Goal: Task Accomplishment & Management: Complete application form

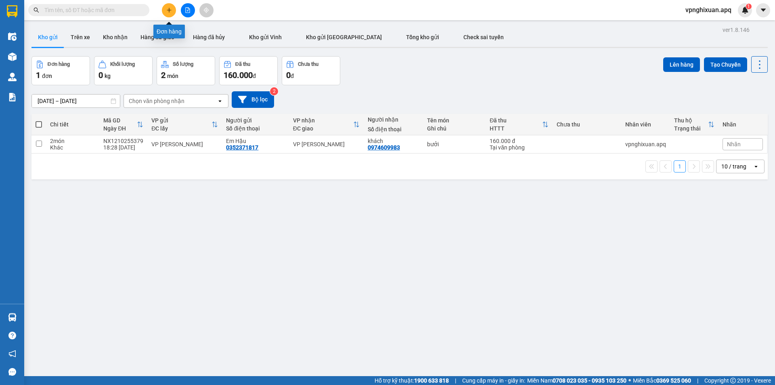
click at [169, 11] on icon "plus" at bounding box center [169, 10] width 6 height 6
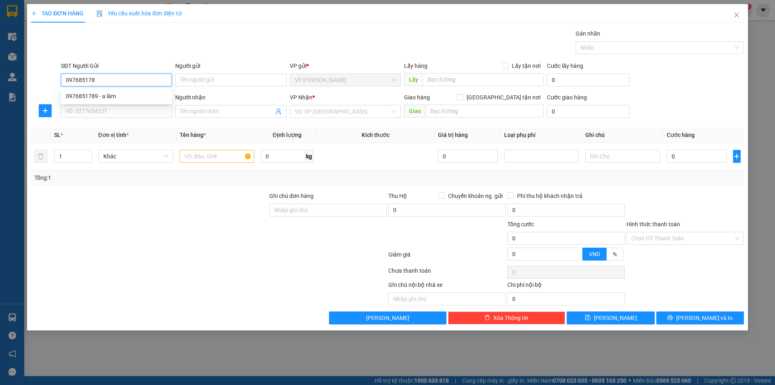
type input "0976851789"
click at [126, 97] on div "0976851789 - a lâm" at bounding box center [116, 96] width 101 height 9
type input "a lâm"
type input "0976851789"
click at [131, 114] on input "SĐT Người Nhận" at bounding box center [116, 111] width 111 height 13
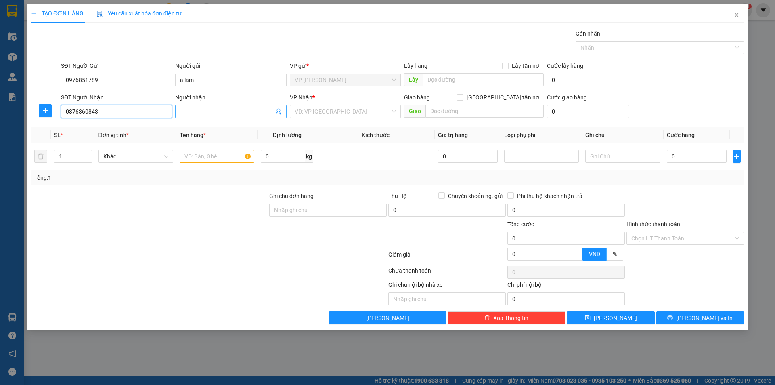
type input "0376360843"
click at [202, 111] on input "Người nhận" at bounding box center [226, 111] width 93 height 9
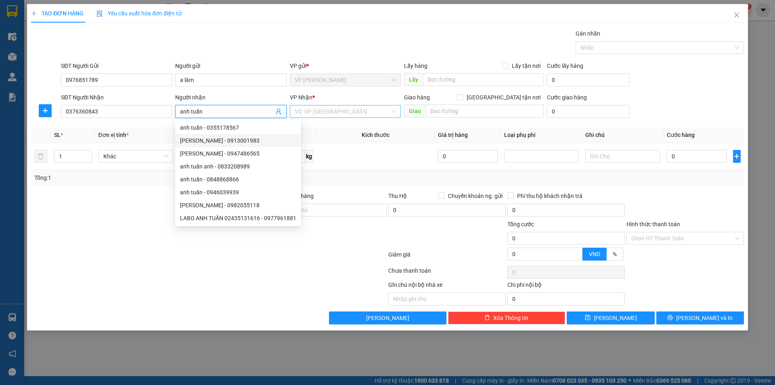
type input "anh tuấn"
click at [335, 115] on input "search" at bounding box center [343, 111] width 96 height 12
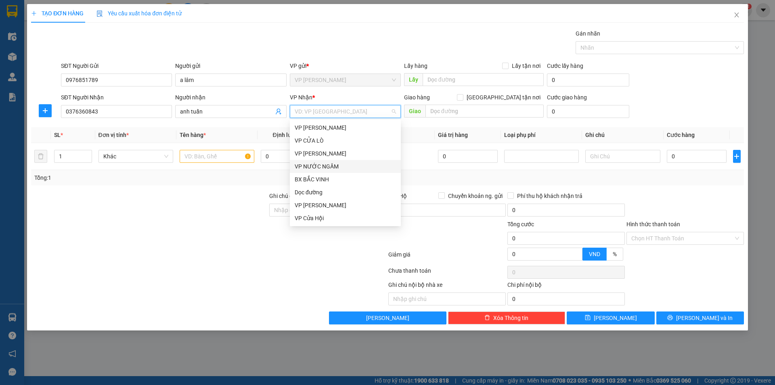
click at [332, 168] on div "VP NƯỚC NGẦM" at bounding box center [345, 166] width 101 height 9
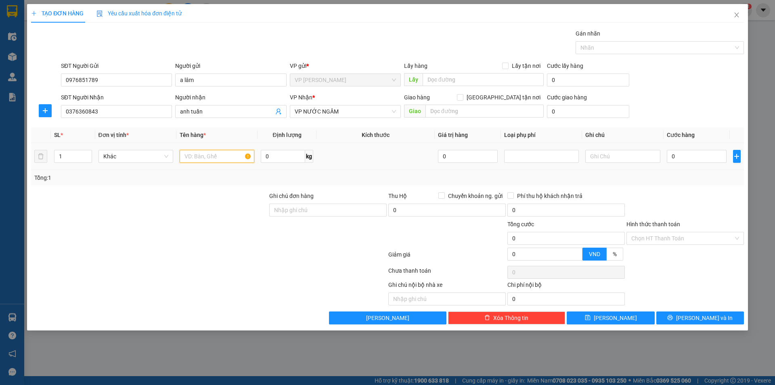
click at [201, 156] on input "text" at bounding box center [217, 156] width 75 height 13
type input "d"
type input "đồ hàng"
click at [669, 156] on input "0" at bounding box center [697, 156] width 60 height 13
type input "8"
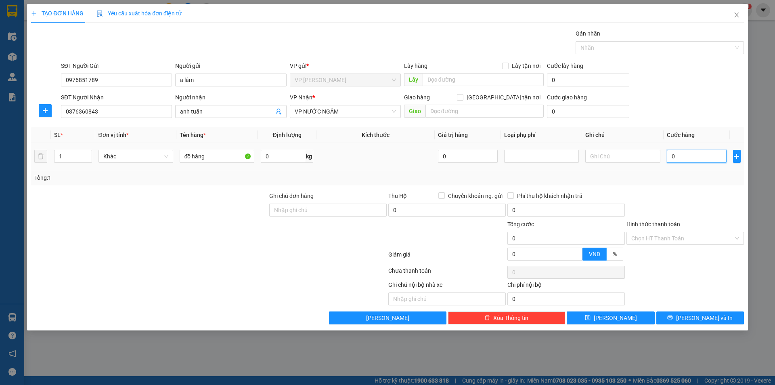
type input "8"
type input "80"
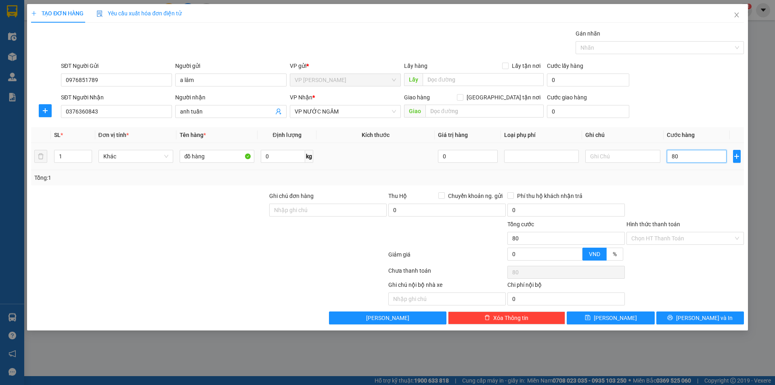
type input "800"
type input "8.000"
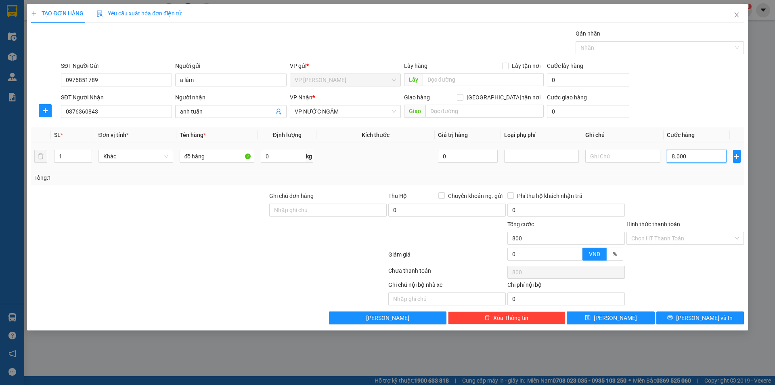
type input "8.000"
type input "80.000"
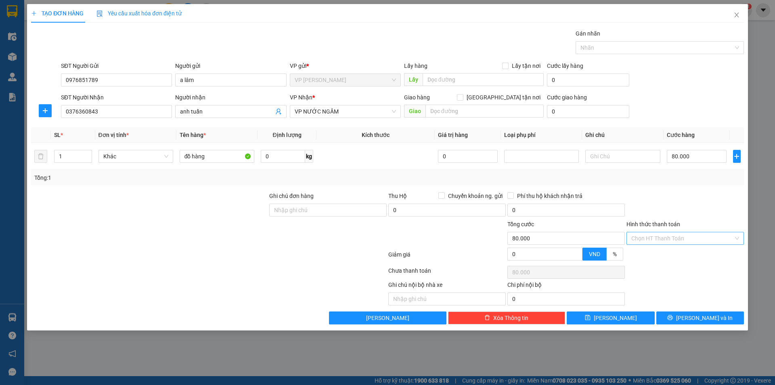
click at [680, 240] on input "Hình thức thanh toán" at bounding box center [682, 238] width 102 height 12
click at [133, 248] on div at bounding box center [208, 256] width 357 height 16
click at [70, 160] on input "1" at bounding box center [73, 156] width 37 height 12
type input "2"
click at [701, 322] on span "[PERSON_NAME] và In" at bounding box center [704, 317] width 57 height 9
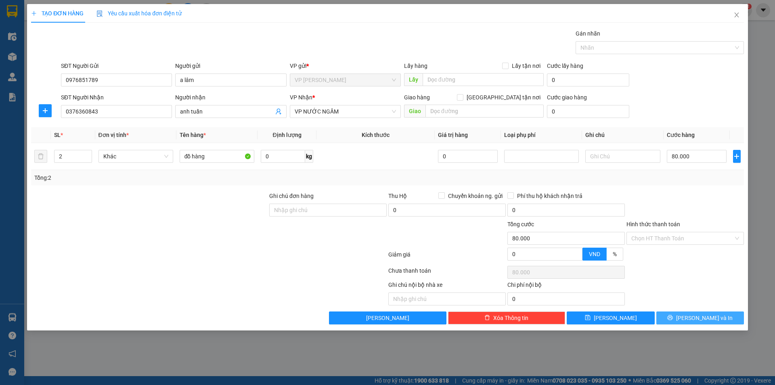
type input "0"
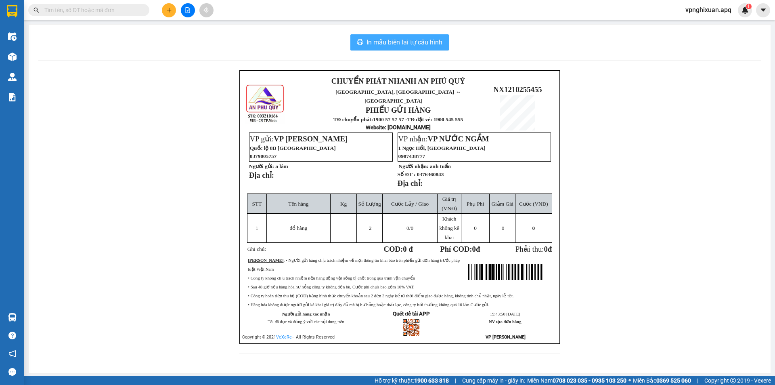
click at [400, 49] on button "In mẫu biên lai tự cấu hình" at bounding box center [399, 42] width 99 height 16
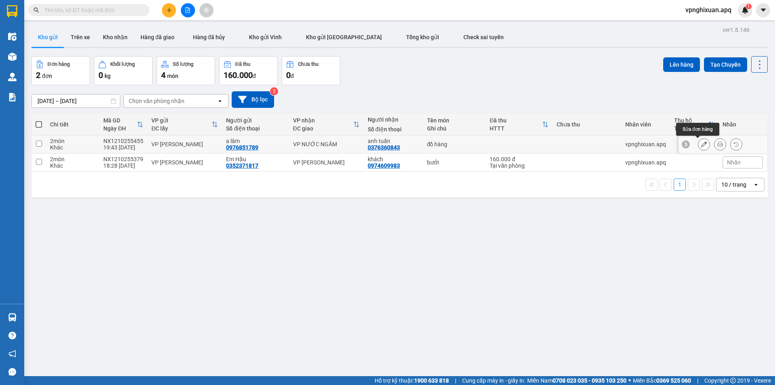
click at [701, 143] on icon at bounding box center [704, 144] width 6 height 6
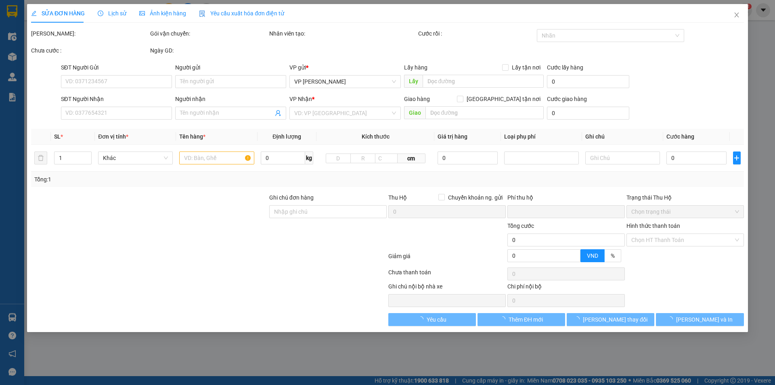
type input "0976851789"
type input "a lâm"
type input "0376360843"
type input "anh tuấn"
type input "0"
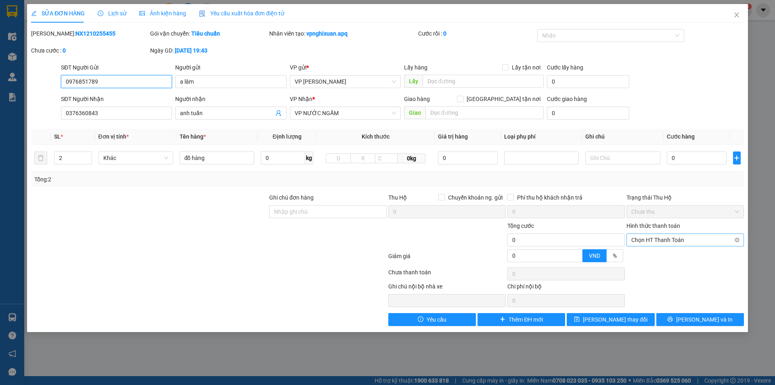
click at [661, 240] on span "Chọn HT Thanh Toán" at bounding box center [685, 240] width 108 height 12
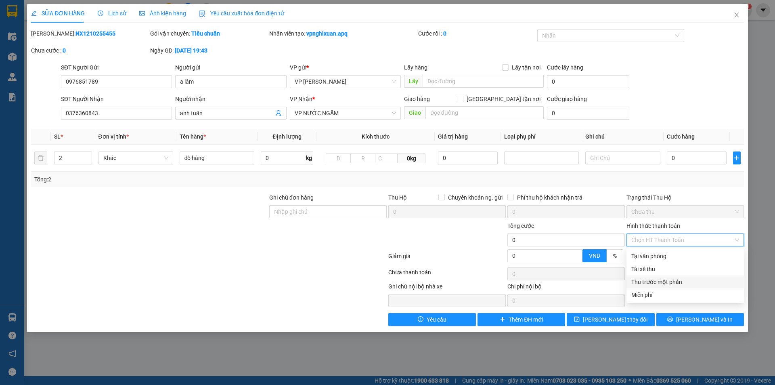
click at [245, 266] on div at bounding box center [208, 274] width 357 height 16
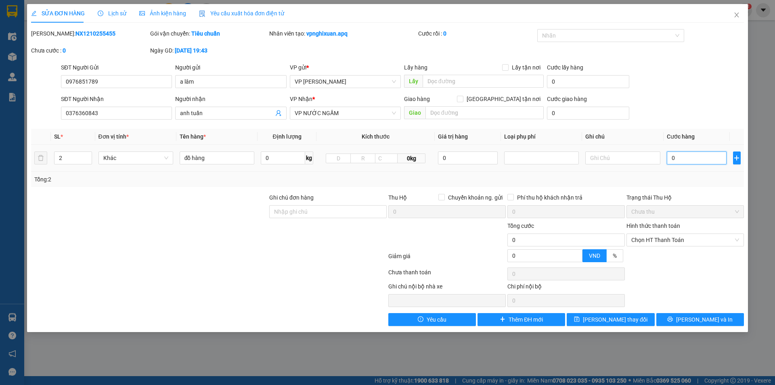
click at [668, 160] on input "0" at bounding box center [697, 157] width 60 height 13
type input "1"
type input "10"
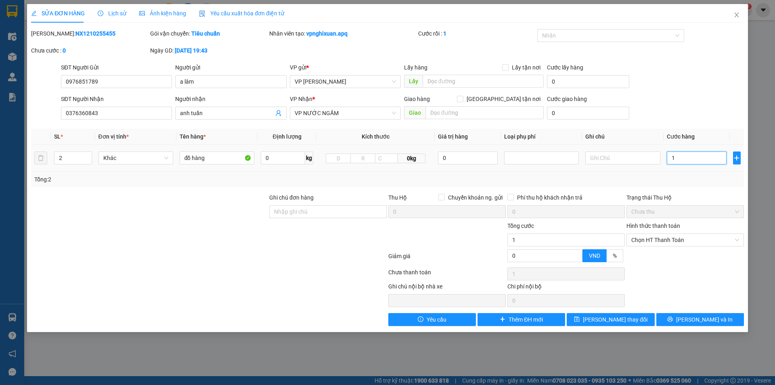
type input "10"
type input "100"
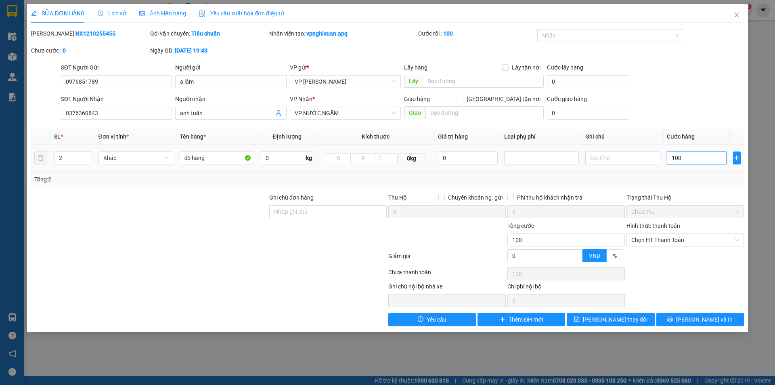
type input "1.000"
type input "100"
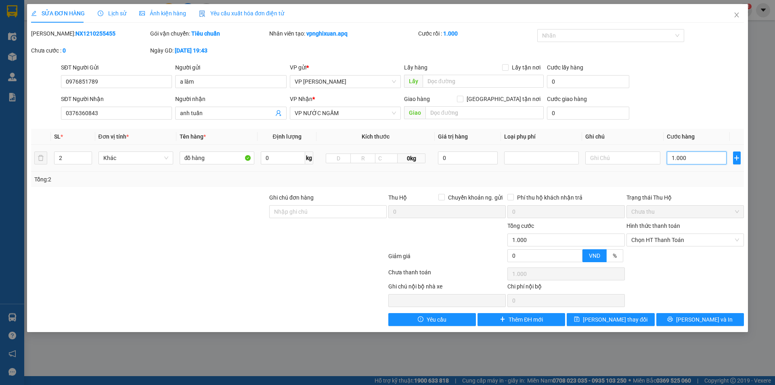
type input "100"
type input "10"
type input "1"
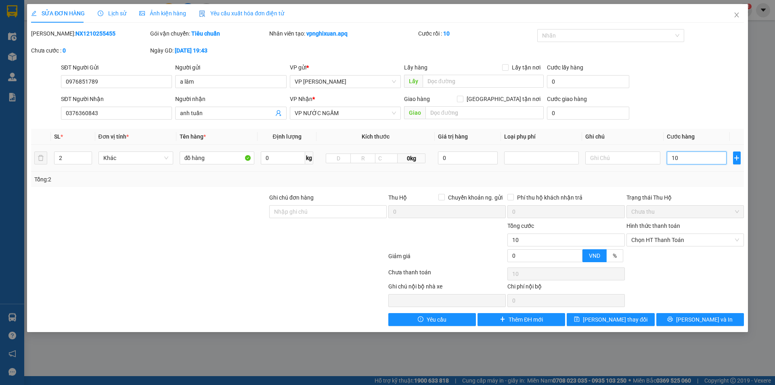
type input "1"
type input "0"
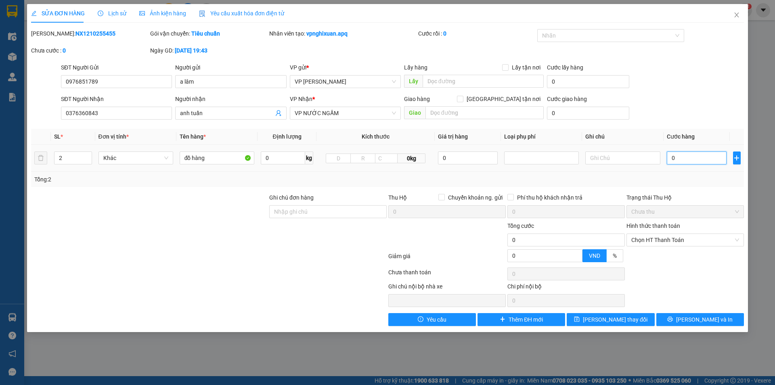
click at [667, 157] on input "0" at bounding box center [697, 157] width 60 height 13
type input "80"
type input "800"
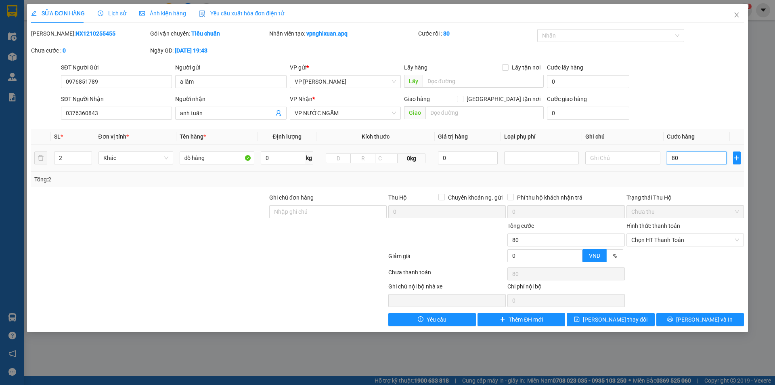
type input "800"
type input "8.000"
type input "80.000"
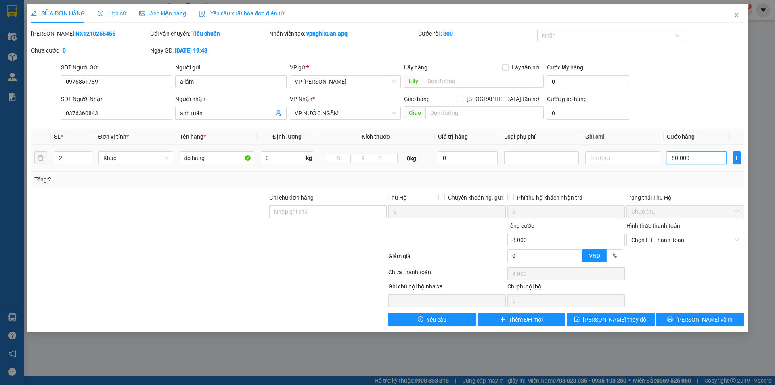
type input "80.000"
click at [694, 323] on span "[PERSON_NAME] và In" at bounding box center [704, 319] width 57 height 9
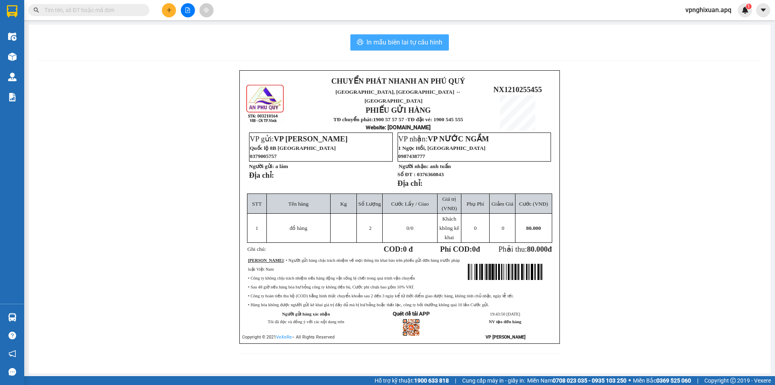
click at [410, 48] on button "In mẫu biên lai tự cấu hình" at bounding box center [399, 42] width 99 height 16
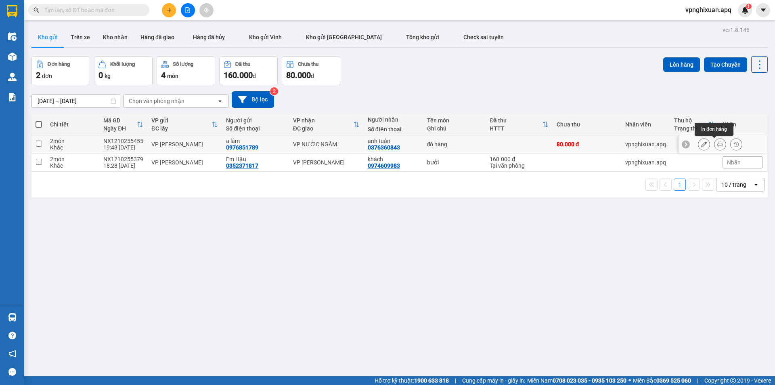
click at [718, 146] on icon at bounding box center [721, 144] width 6 height 6
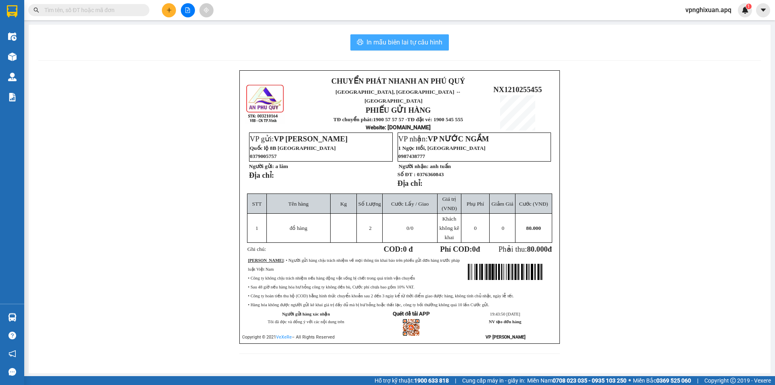
click at [412, 43] on span "In mẫu biên lai tự cấu hình" at bounding box center [405, 42] width 76 height 10
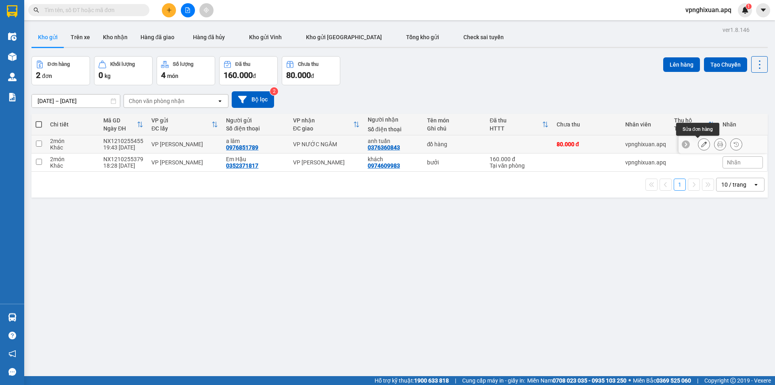
click at [701, 145] on icon at bounding box center [704, 144] width 6 height 6
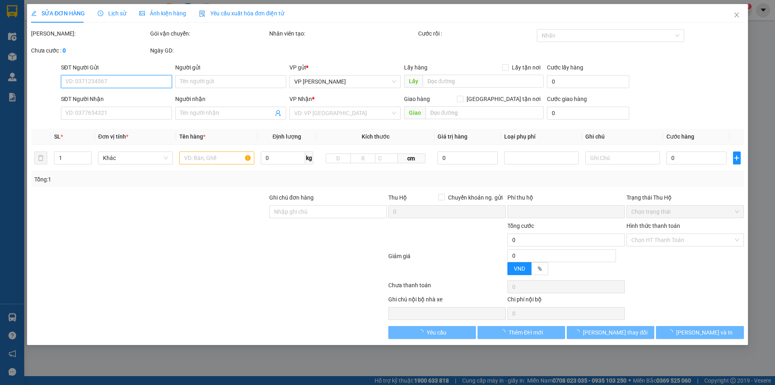
type input "0976851789"
type input "a lâm"
type input "0376360843"
type input "anh tuấn"
type input "0"
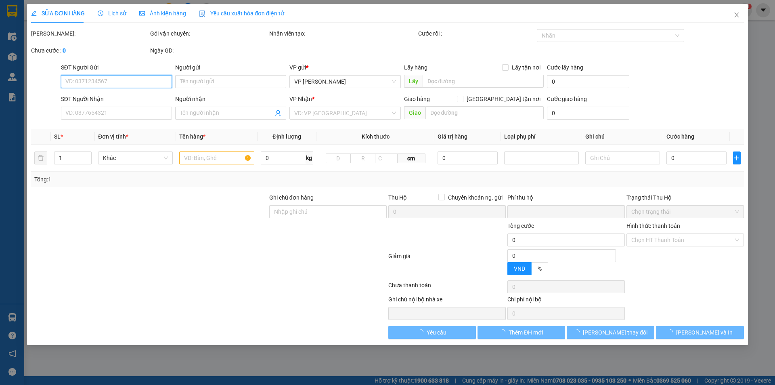
type input "80.000"
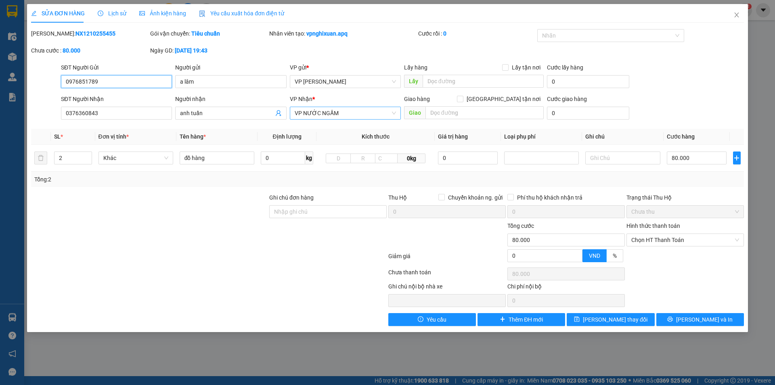
click at [369, 110] on span "VP NƯỚC NGẦM" at bounding box center [345, 113] width 101 height 12
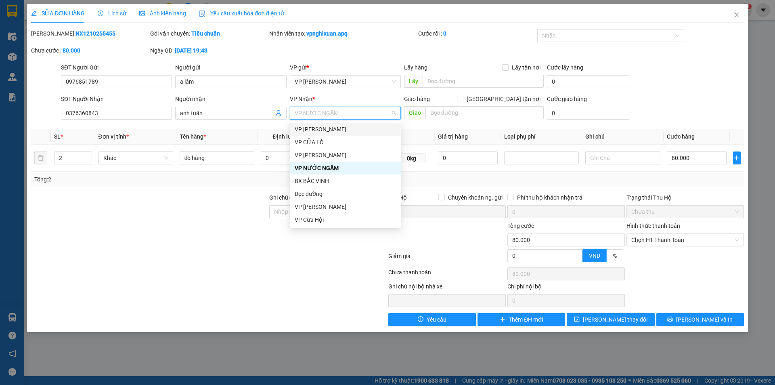
click at [336, 116] on span "VP NƯỚC NGẦM" at bounding box center [345, 113] width 101 height 12
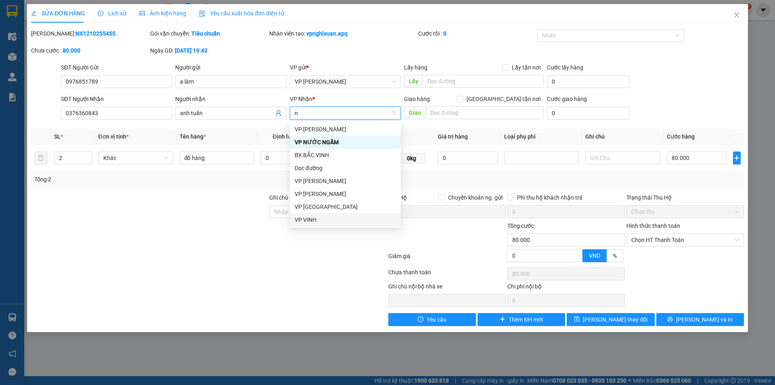
type input "ng"
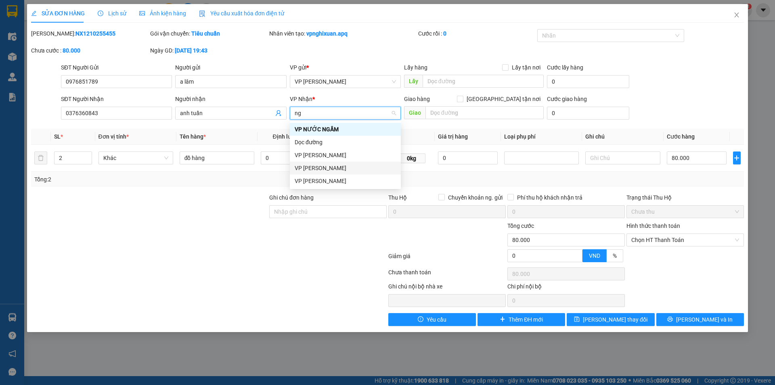
click at [323, 167] on div "VP [PERSON_NAME]" at bounding box center [345, 168] width 101 height 9
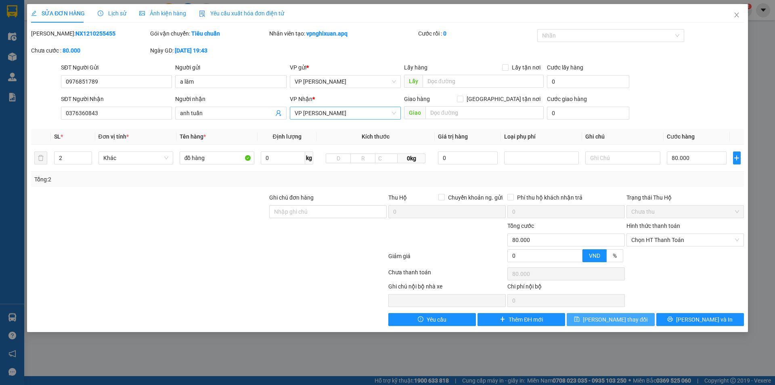
click at [604, 322] on span "[PERSON_NAME] thay đổi" at bounding box center [615, 319] width 65 height 9
